Goal: Task Accomplishment & Management: Use online tool/utility

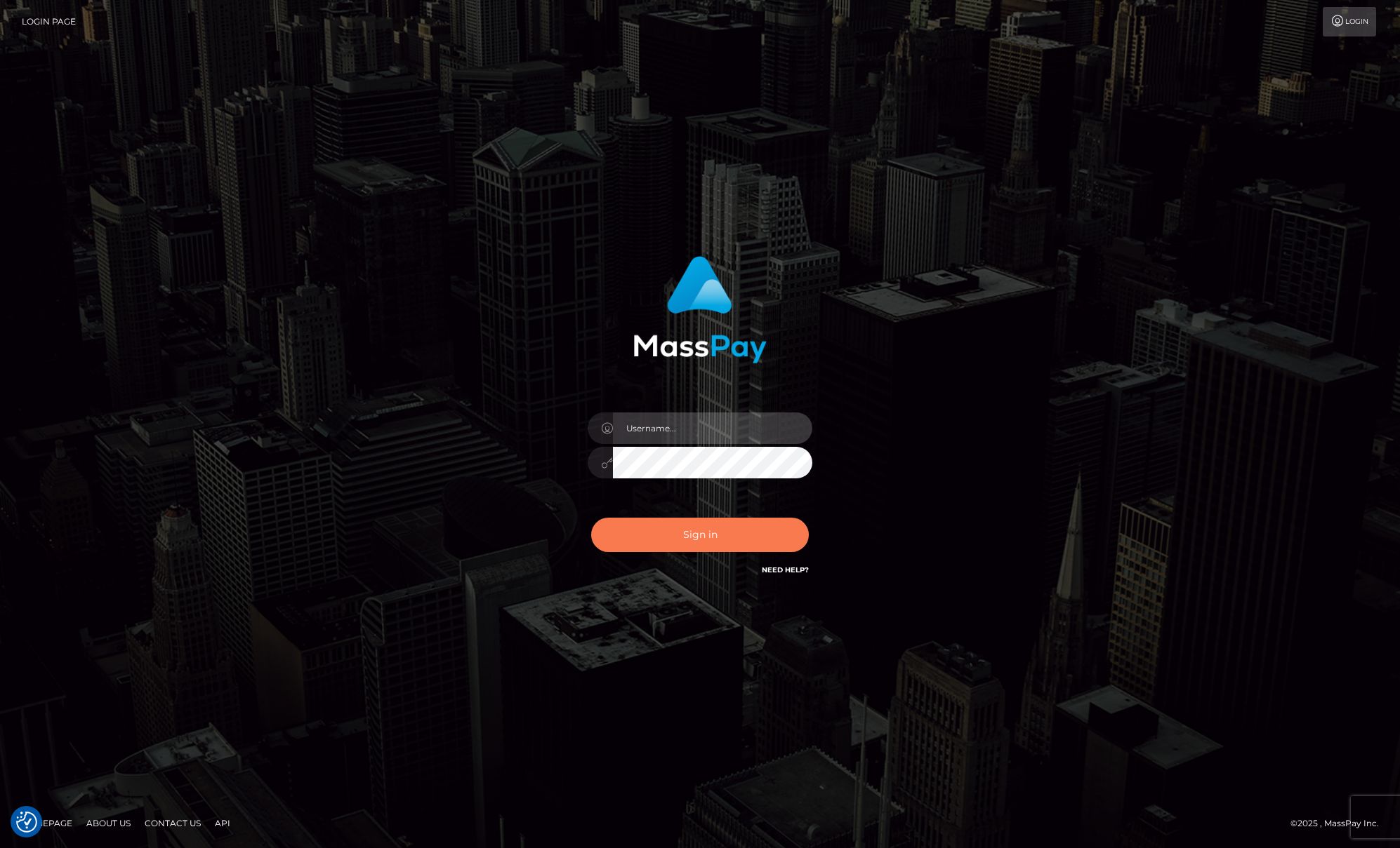
type input "[PERSON_NAME]"
click at [706, 553] on div "Sign in Need Help?" at bounding box center [700, 540] width 246 height 62
click at [700, 541] on button "Sign in" at bounding box center [700, 535] width 217 height 35
type input "[PERSON_NAME]"
click at [672, 525] on button "Sign in" at bounding box center [700, 535] width 217 height 35
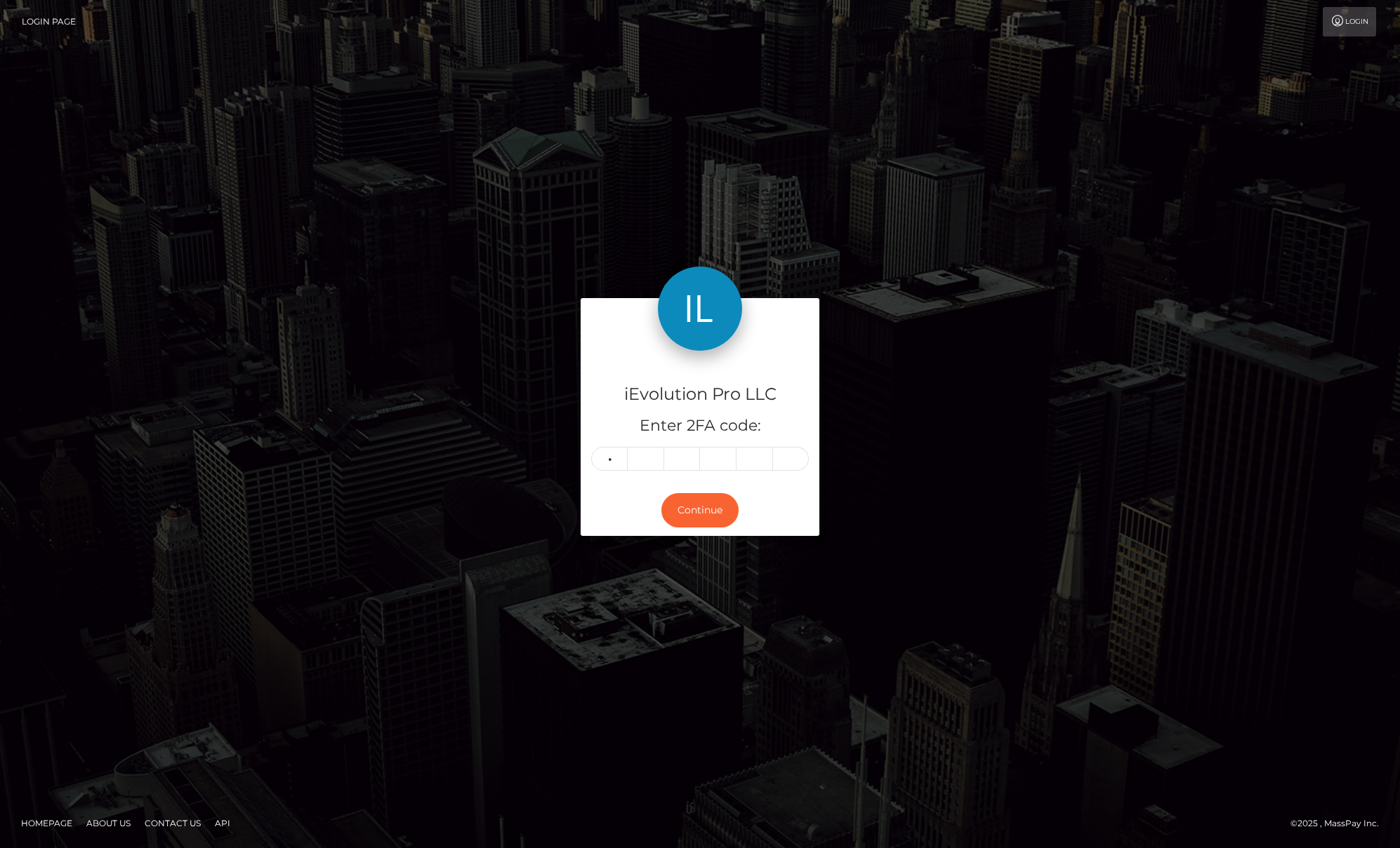
type input "4"
type input "3"
type input "2"
type input "4"
type input "7"
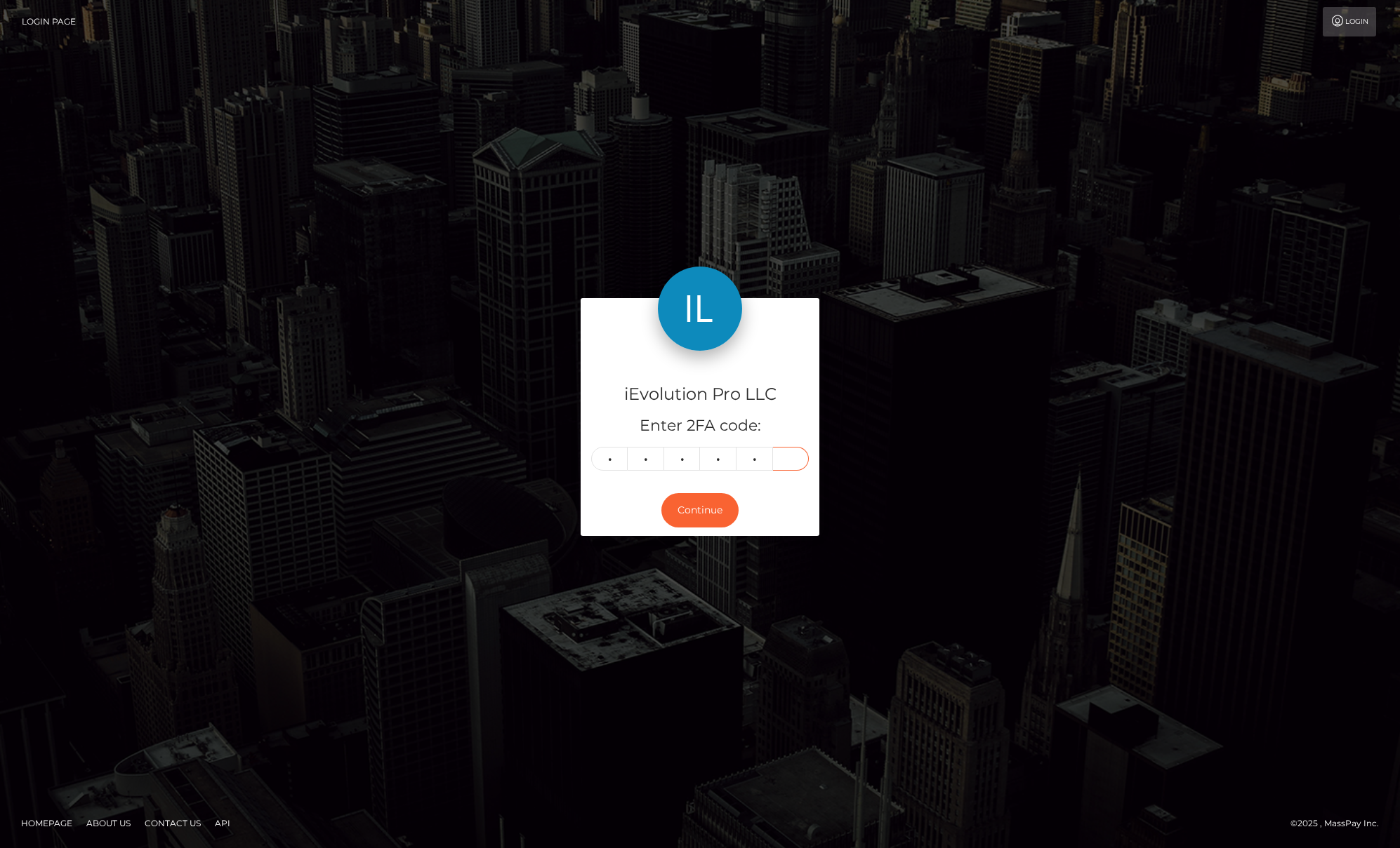
type input "0"
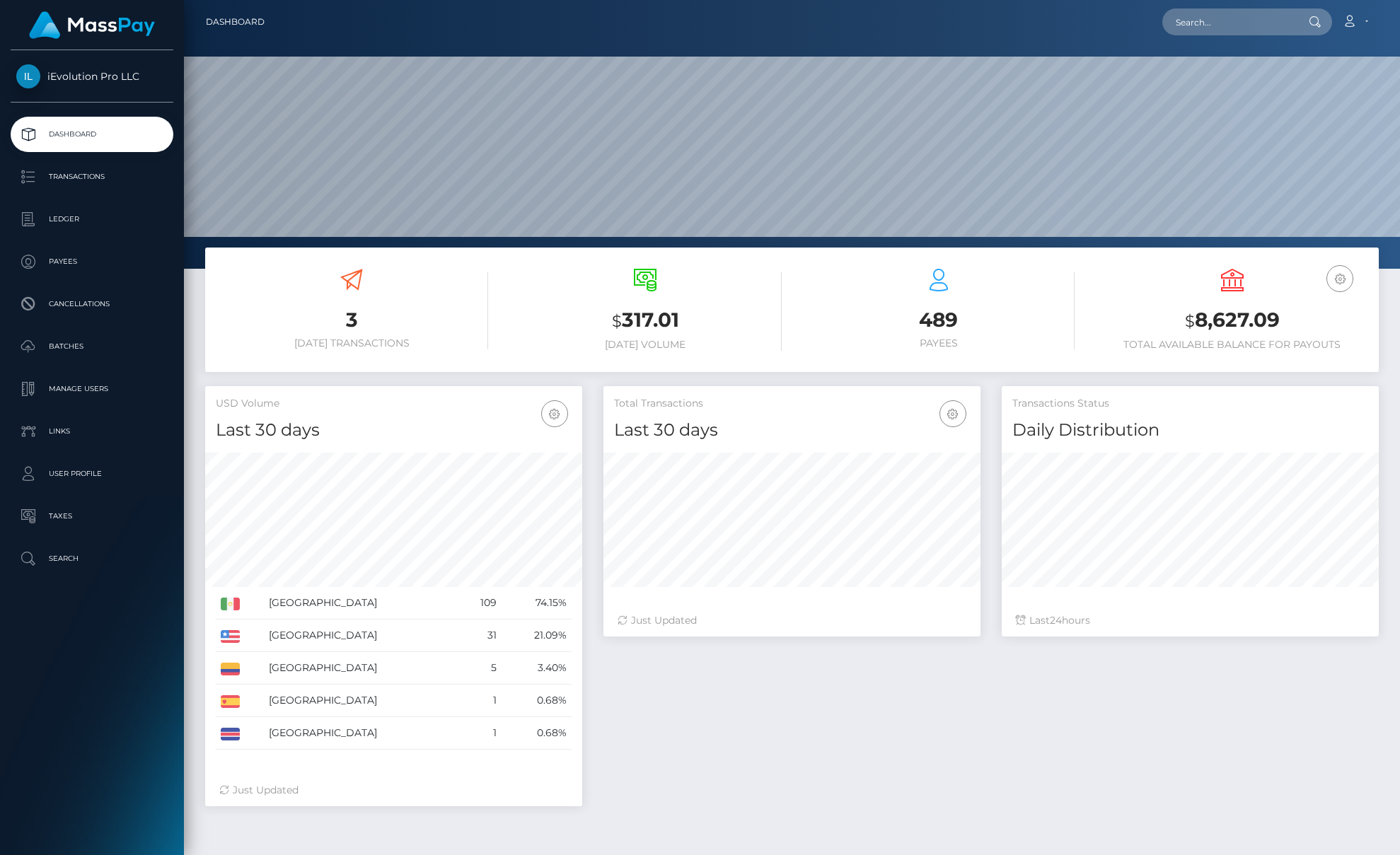
scroll to position [251, 377]
click at [72, 183] on p "Transactions" at bounding box center [92, 177] width 152 height 21
